Goal: Entertainment & Leisure: Consume media (video, audio)

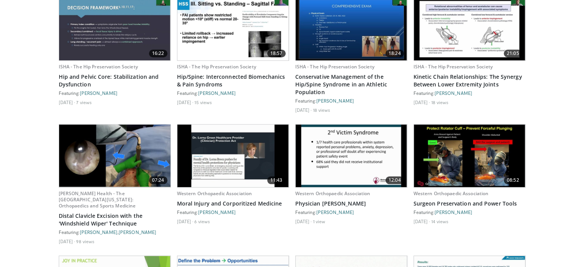
scroll to position [722, 0]
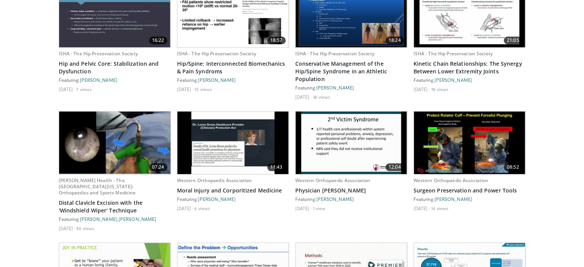
click at [453, 153] on img at bounding box center [469, 142] width 111 height 63
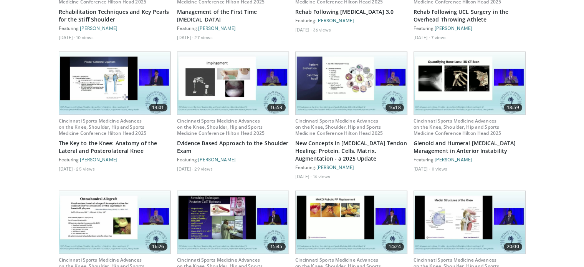
scroll to position [3187, 0]
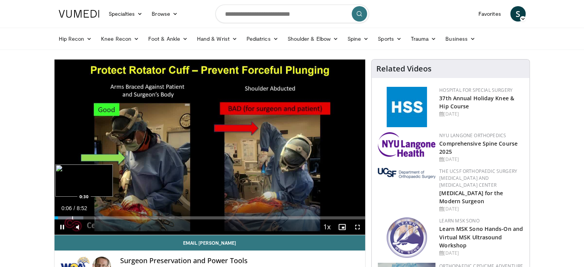
click at [72, 216] on div "Loaded : 9.31% 0:06 0:30" at bounding box center [210, 215] width 311 height 7
click at [90, 226] on div "Volume Level" at bounding box center [88, 227] width 3 height 3
click at [91, 226] on div "Volume Level" at bounding box center [89, 227] width 4 height 3
click at [89, 215] on div "Loaded : 20.50% 0:40 0:59" at bounding box center [210, 215] width 311 height 7
click at [100, 218] on div "10 seconds Tap to unmute" at bounding box center [210, 147] width 311 height 175
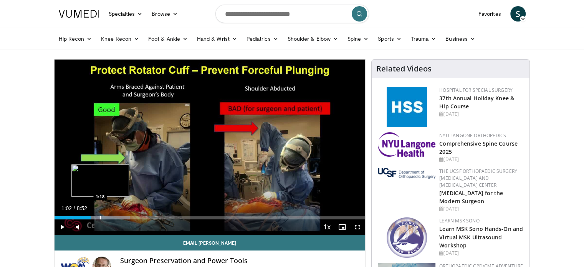
click at [100, 218] on div "Progress Bar" at bounding box center [100, 217] width 1 height 3
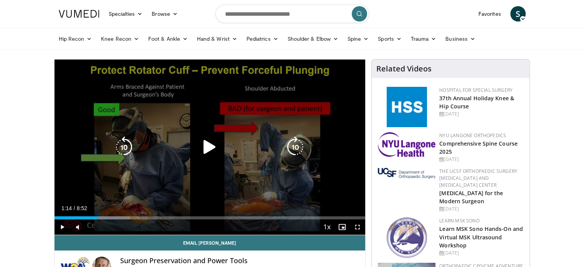
click at [138, 190] on div "10 seconds Tap to unmute" at bounding box center [210, 147] width 311 height 175
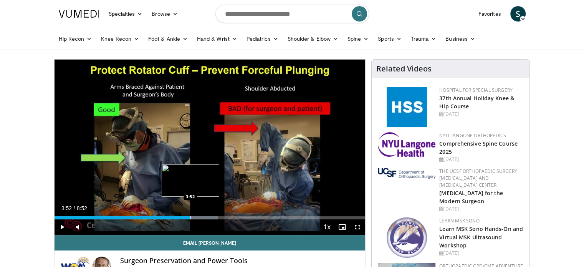
click at [190, 215] on div "Loaded : 52.63% 3:52 3:52" at bounding box center [210, 215] width 311 height 7
click at [206, 216] on div "Loaded : 52.63% 3:52 4:16" at bounding box center [210, 217] width 311 height 3
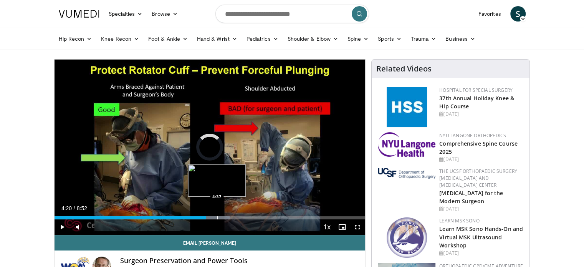
click at [217, 215] on div "Loaded : 56.39% 4:20 4:37" at bounding box center [210, 215] width 311 height 7
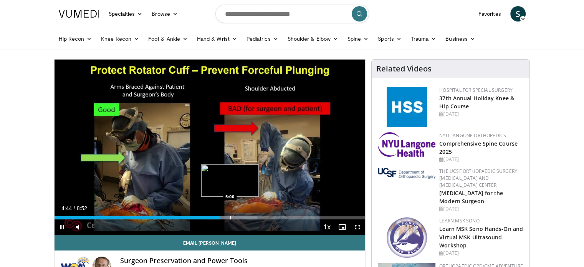
drag, startPoint x: 228, startPoint y: 216, endPoint x: 232, endPoint y: 217, distance: 3.9
click at [228, 216] on div "Loaded : 65.25% 4:44 5:00" at bounding box center [210, 217] width 311 height 3
click at [241, 217] on div "Progress Bar" at bounding box center [241, 217] width 1 height 3
click at [248, 216] on div "Progress Bar" at bounding box center [248, 217] width 1 height 3
click at [252, 215] on div "Loaded : 72.71% 5:31 5:38" at bounding box center [210, 215] width 311 height 7
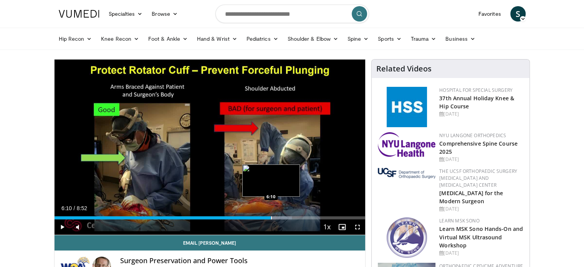
click at [271, 218] on div "Progress Bar" at bounding box center [271, 217] width 1 height 3
click at [288, 218] on div "Progress Bar" at bounding box center [288, 217] width 1 height 3
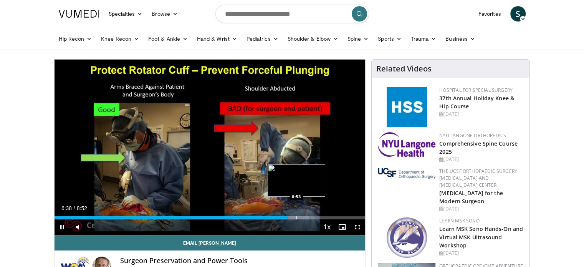
click at [297, 216] on div "Progress Bar" at bounding box center [297, 217] width 1 height 3
click at [307, 215] on div "Loaded : 83.90% 6:54 7:10" at bounding box center [210, 215] width 311 height 7
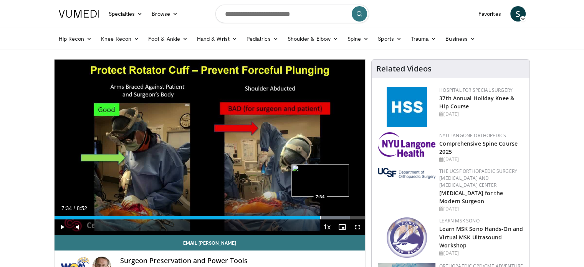
click at [320, 217] on div "Progress Bar" at bounding box center [320, 217] width 1 height 3
click at [343, 214] on div "Loaded : 99.62% 7:49 8:13" at bounding box center [210, 215] width 311 height 7
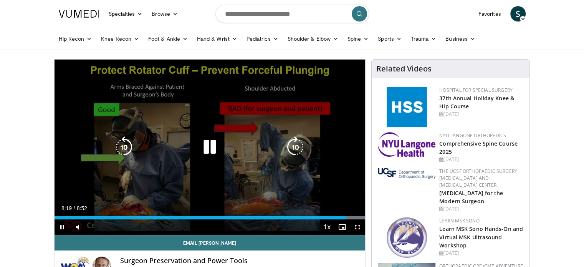
click at [223, 191] on div "10 seconds Tap to unmute" at bounding box center [210, 147] width 311 height 175
